Goal: Transaction & Acquisition: Book appointment/travel/reservation

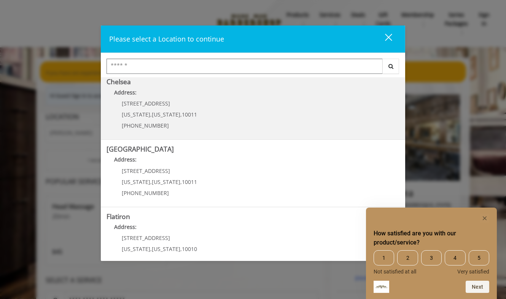
scroll to position [140, 0]
click at [128, 90] on b "Address:" at bounding box center [125, 91] width 22 height 7
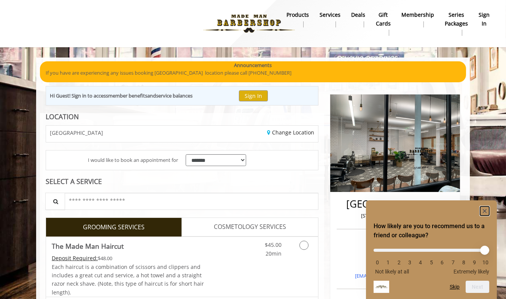
click at [484, 209] on rect "Hide survey" at bounding box center [484, 210] width 9 height 9
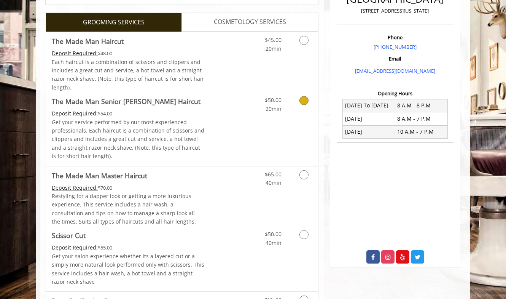
scroll to position [205, 0]
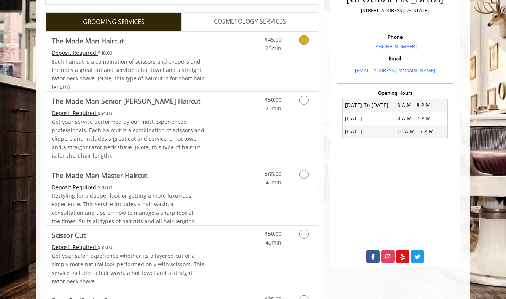
click at [302, 39] on icon "Grooming services" at bounding box center [304, 39] width 9 height 9
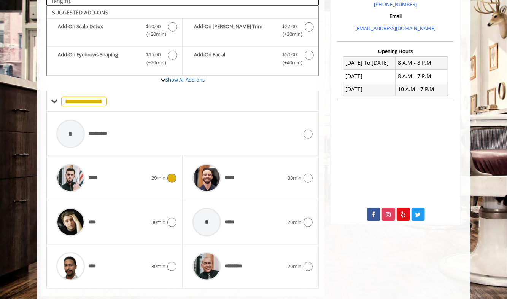
scroll to position [252, 0]
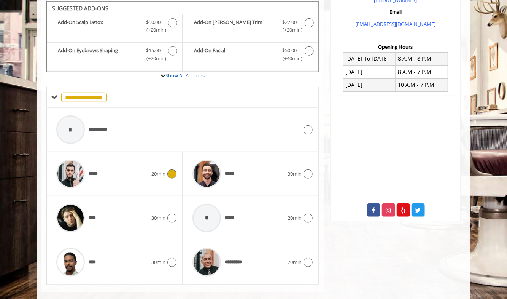
click at [171, 173] on icon at bounding box center [172, 173] width 9 height 9
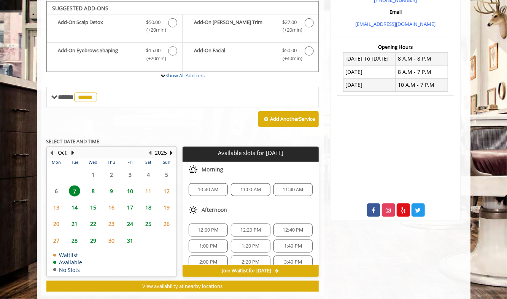
click at [110, 187] on span "9" at bounding box center [111, 190] width 11 height 11
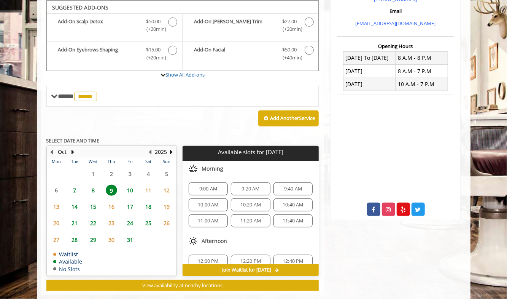
scroll to position [264, 0]
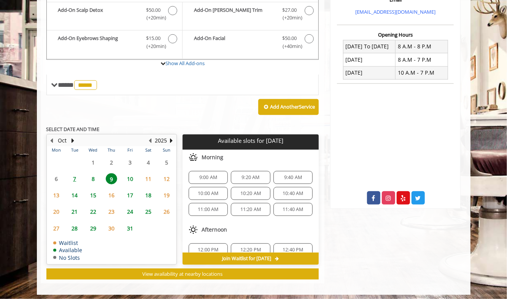
click at [248, 190] on span "10:20 AM" at bounding box center [251, 193] width 21 height 6
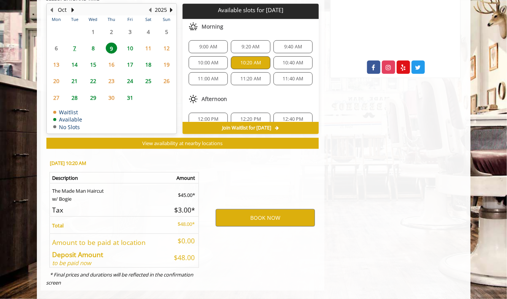
scroll to position [400, 0]
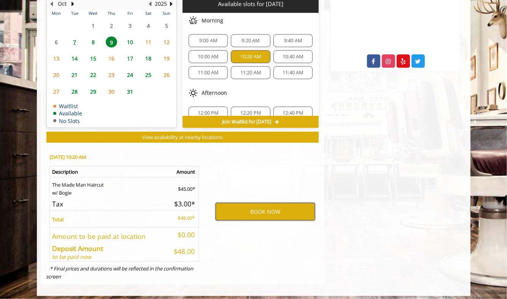
click at [265, 207] on button "BOOK NOW" at bounding box center [265, 212] width 99 height 18
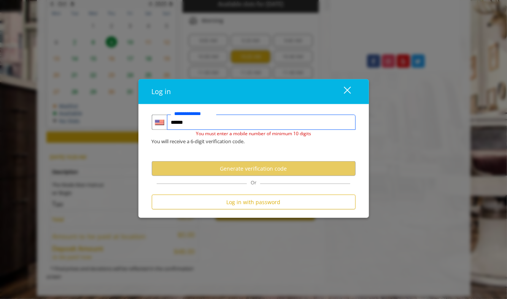
type input "******"
click at [347, 91] on div "close dialog" at bounding box center [347, 89] width 7 height 7
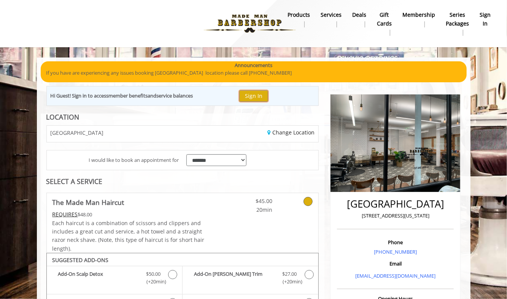
scroll to position [0, 0]
click at [256, 99] on button "Sign In" at bounding box center [253, 95] width 29 height 11
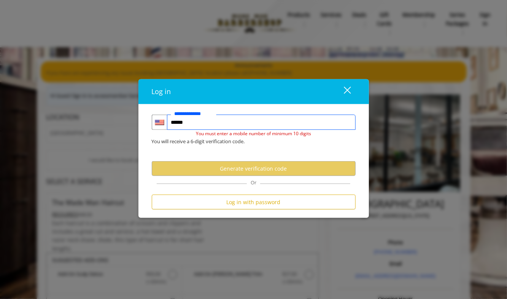
click at [219, 123] on input "******" at bounding box center [261, 122] width 189 height 15
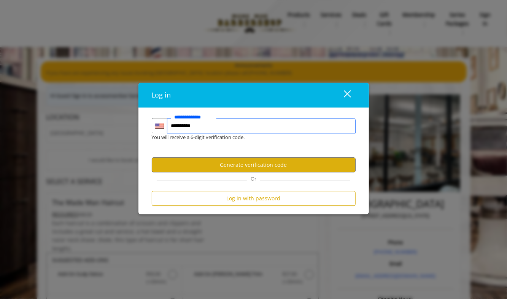
type input "**********"
click at [253, 162] on button "Generate verification code" at bounding box center [254, 165] width 204 height 15
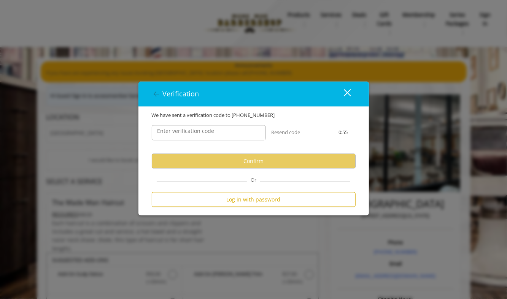
click at [209, 130] on label "Enter verification code" at bounding box center [186, 131] width 65 height 8
click at [209, 130] on input "Enter verification code" at bounding box center [209, 132] width 114 height 15
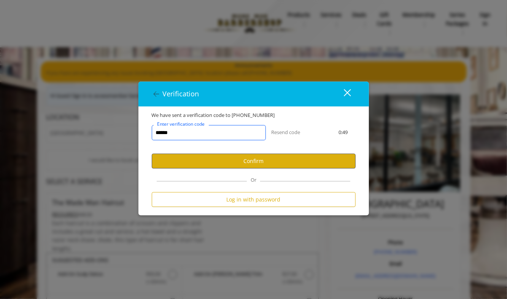
type input "******"
click at [263, 160] on button "Confirm" at bounding box center [254, 161] width 204 height 15
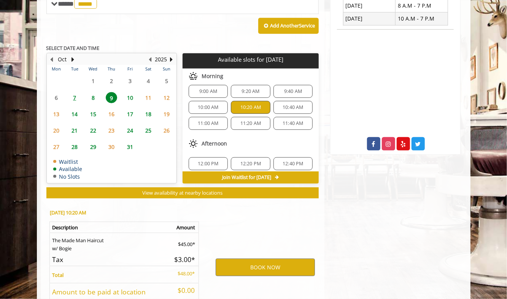
scroll to position [374, 0]
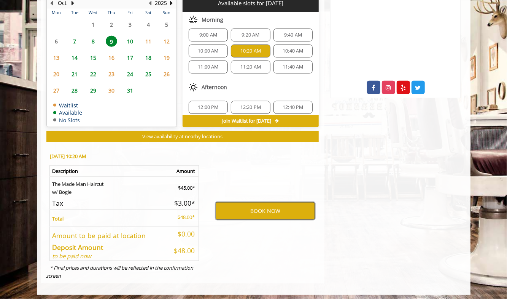
click at [266, 208] on button "BOOK NOW" at bounding box center [265, 211] width 99 height 18
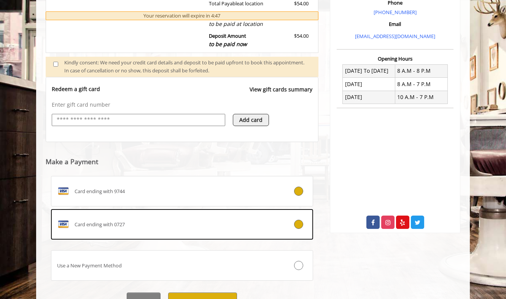
scroll to position [275, 0]
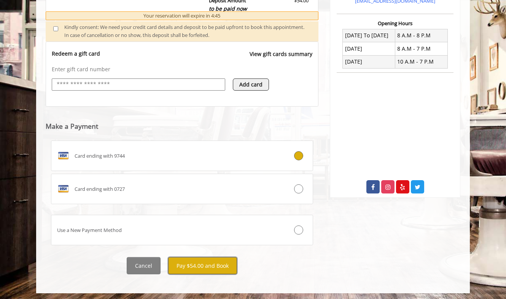
click at [203, 263] on button "Pay $54.00 and Book" at bounding box center [202, 265] width 69 height 17
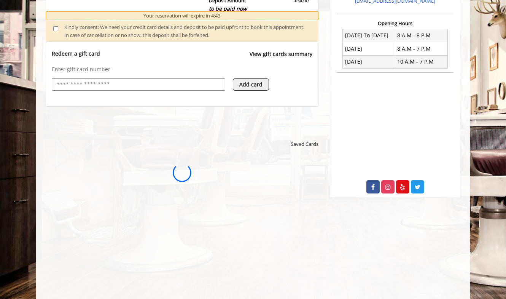
scroll to position [0, 0]
